Goal: Check status: Check status

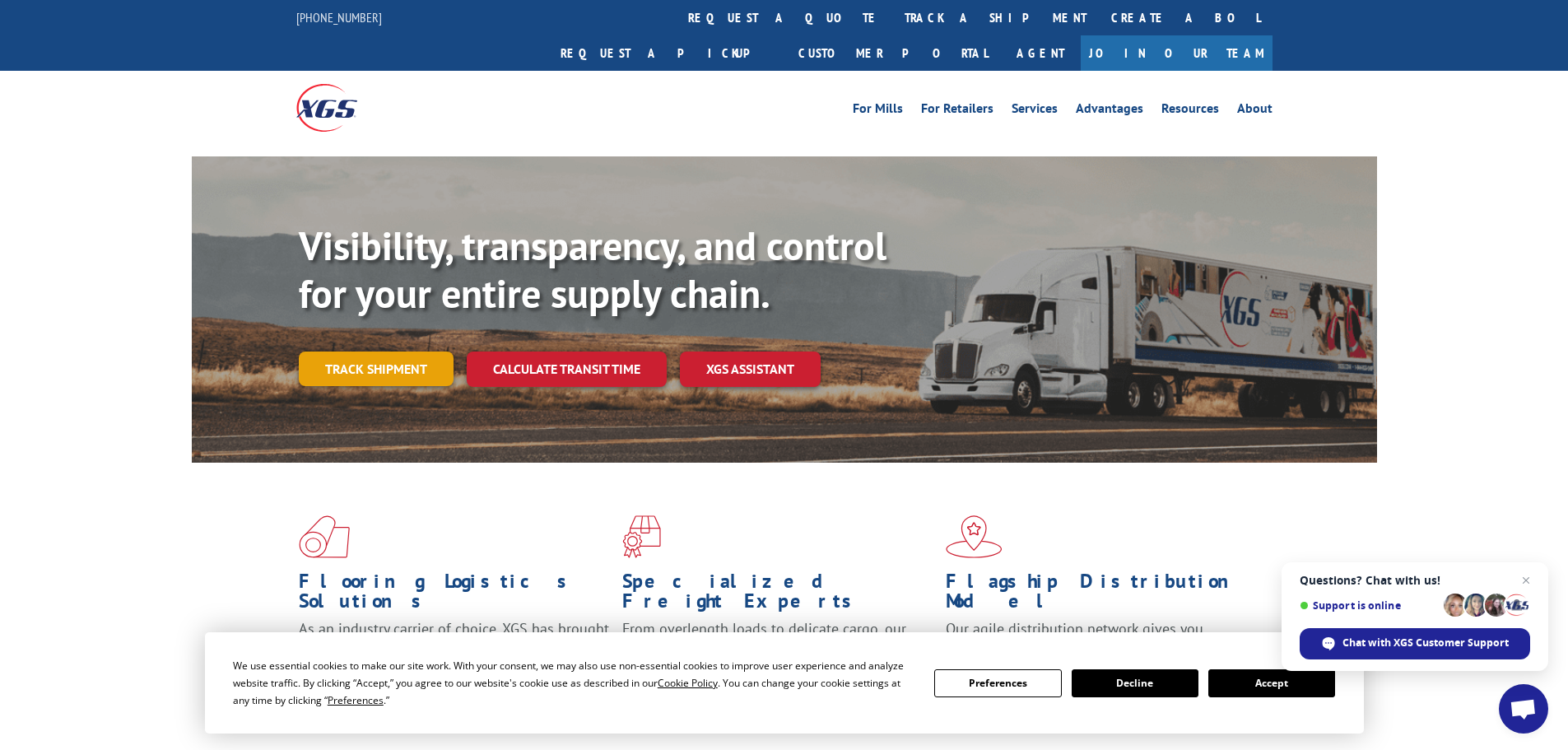
click at [349, 351] on link "Track shipment" at bounding box center [376, 368] width 155 height 34
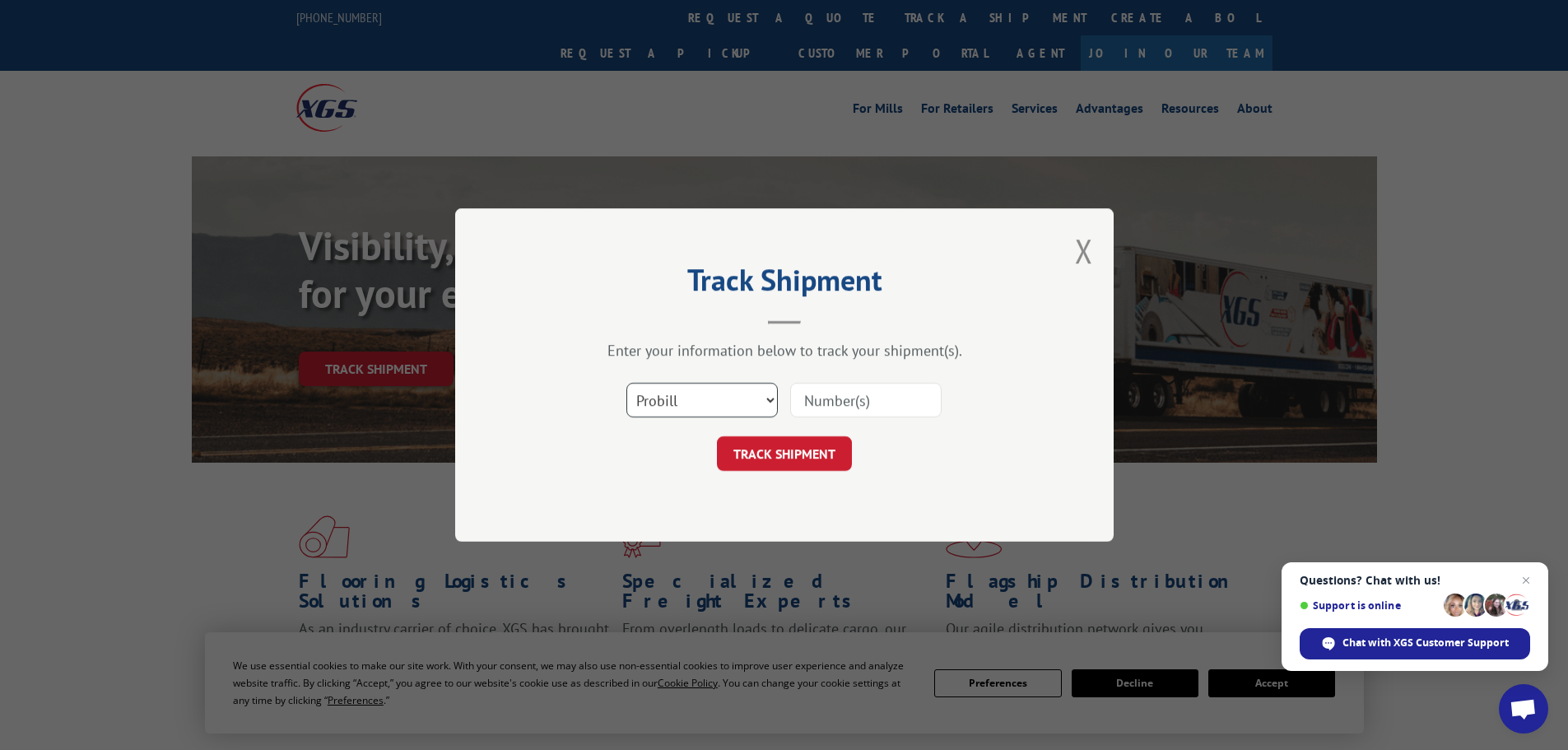
click at [658, 387] on select "Select category... Probill BOL PO" at bounding box center [701, 400] width 151 height 34
select select "bol"
click at [626, 383] on select "Select category... Probill BOL PO" at bounding box center [701, 400] width 151 height 34
click at [830, 405] on input at bounding box center [866, 400] width 151 height 34
paste input "7059341"
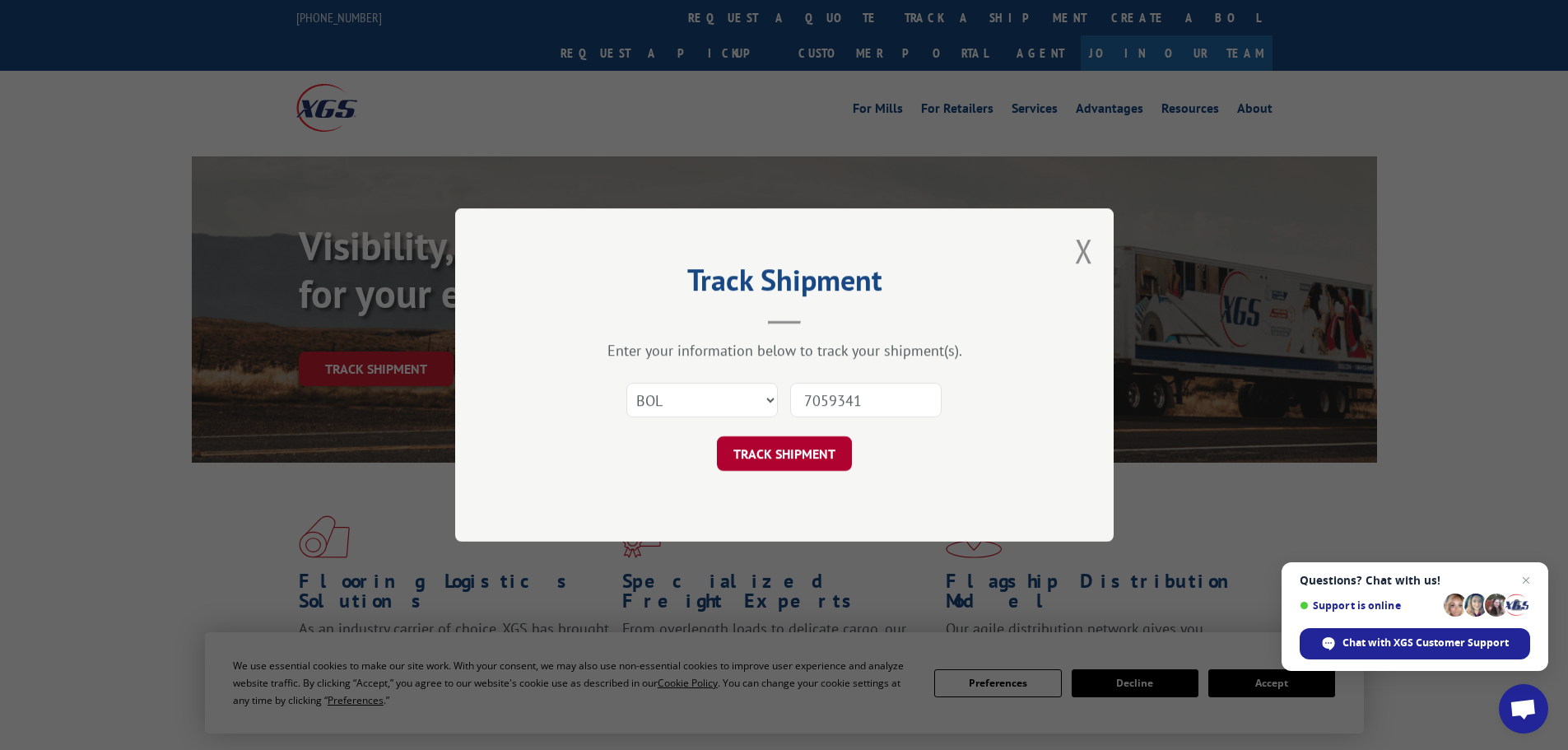
type input "7059341"
click at [768, 452] on button "TRACK SHIPMENT" at bounding box center [784, 454] width 135 height 34
